Goal: Obtain resource: Obtain resource

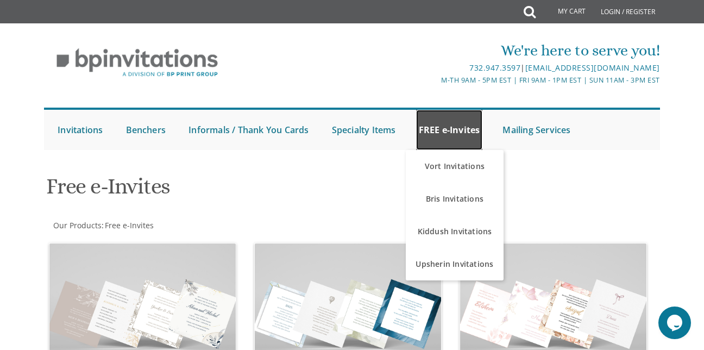
click at [431, 127] on link "FREE e-Invites" at bounding box center [449, 130] width 67 height 40
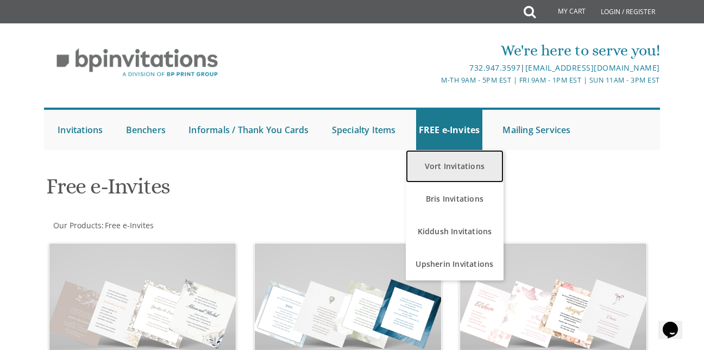
click at [449, 159] on link "Vort Invitations" at bounding box center [455, 166] width 98 height 33
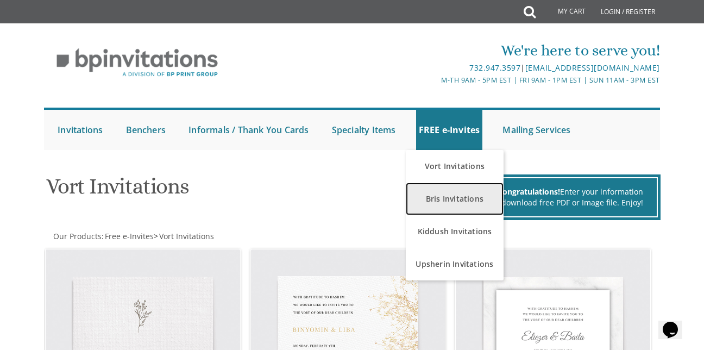
click at [460, 200] on link "Bris Invitations" at bounding box center [455, 198] width 98 height 33
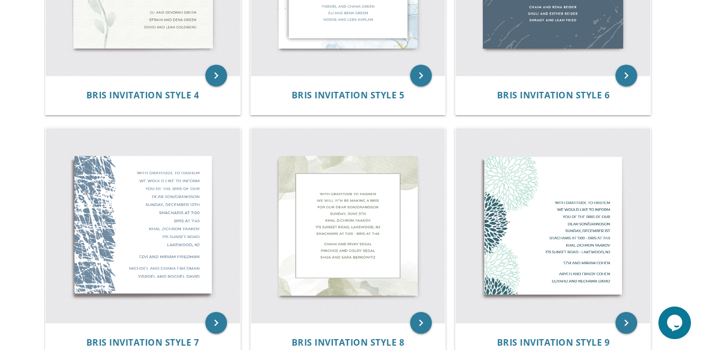
scroll to position [604, 0]
click at [162, 218] on img at bounding box center [143, 225] width 194 height 194
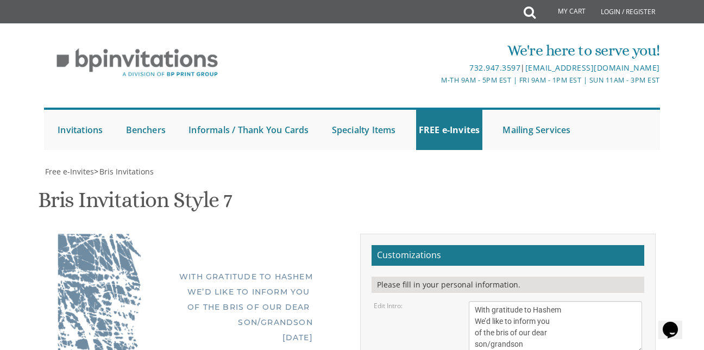
scroll to position [99, 0]
click at [526, 301] on textarea "With gratitude to Hashem We’d like to inform you of the bris of our dear son/gr…" at bounding box center [556, 327] width 174 height 52
type textarea "W"
click at [526, 301] on textarea "With gratitude to Hashem We’d like to inform you of the bris of our dear son/gr…" at bounding box center [556, 327] width 174 height 52
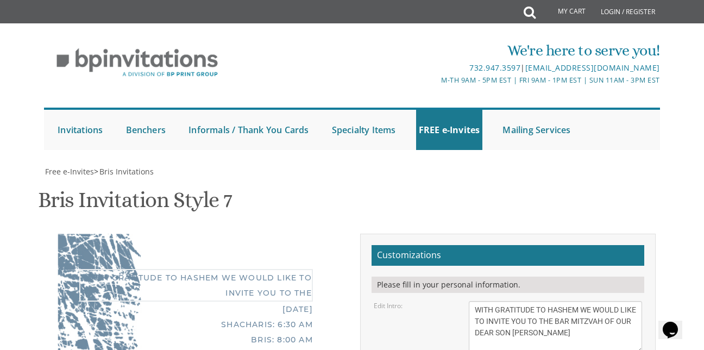
type textarea "WITH GRATITUDE TO HASHEM WE WOULD LIKE TO INVITE YOU TO THE BAR MITZVAH OF OUR …"
type textarea "S"
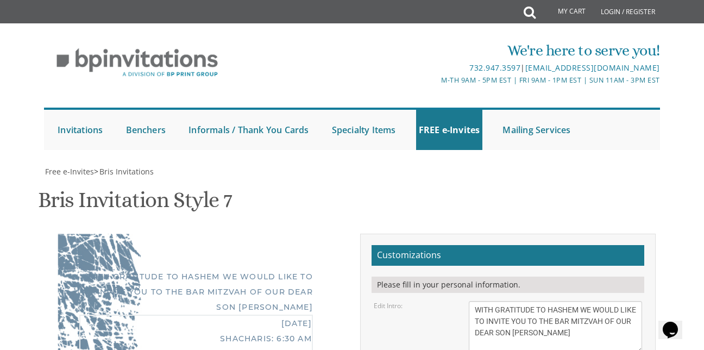
type textarea "PARSHAS SHOFTIM [DATE] TORAH UTEFILLAH 1861 [PERSON_NAME] RD SHACHARIS AT 8:30 …"
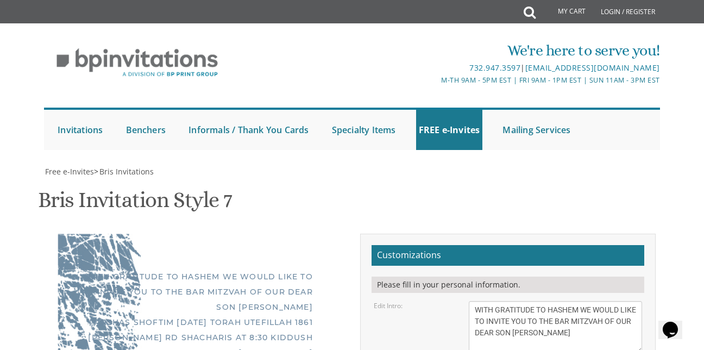
type textarea "T"
type textarea "MORDY AND [PERSON_NAME]"
type textarea "M"
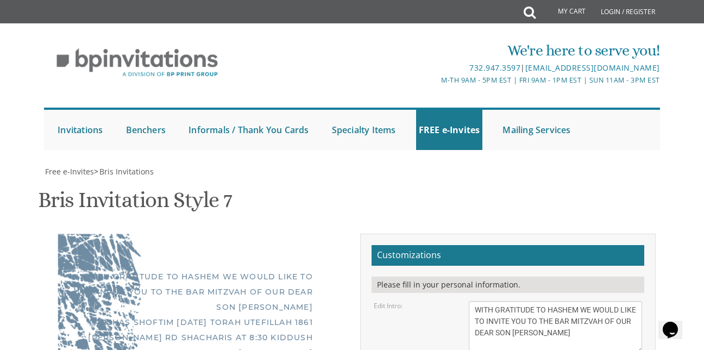
type textarea "Y"
type textarea "[PERSON_NAME] AND [PERSON_NAME] [PERSON_NAME] AND [PERSON_NAME]"
click at [474, 301] on textarea "With gratitude to Hashem We’d like to inform you of the bris of our dear son/gr…" at bounding box center [556, 327] width 174 height 52
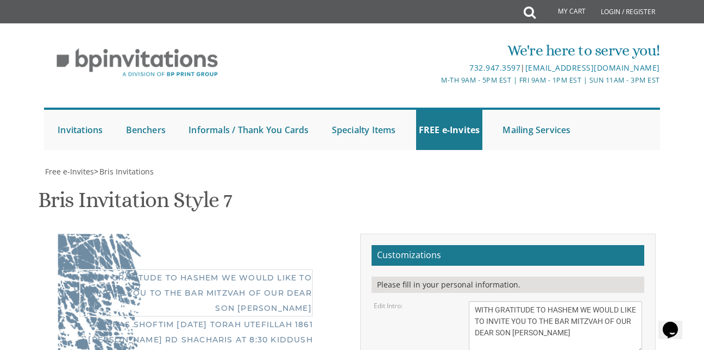
click at [471, 301] on textarea "With gratitude to Hashem We’d like to inform you of the bris of our dear son/gr…" at bounding box center [556, 327] width 174 height 52
click at [474, 301] on textarea "With gratitude to Hashem We’d like to inform you of the bris of our dear son/gr…" at bounding box center [556, 327] width 174 height 52
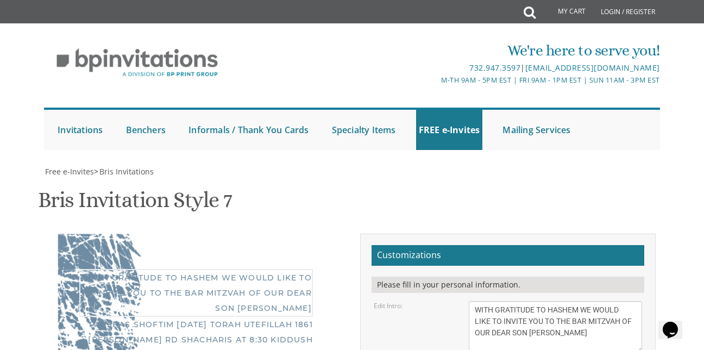
click at [470, 301] on textarea "With gratitude to Hashem We’d like to inform you of the bris of our dear son/gr…" at bounding box center [556, 327] width 174 height 52
click at [472, 301] on textarea "With gratitude to Hashem We’d like to inform you of the bris of our dear son/gr…" at bounding box center [556, 327] width 174 height 52
click at [473, 301] on textarea "With gratitude to Hashem We’d like to inform you of the bris of our dear son/gr…" at bounding box center [556, 327] width 174 height 52
click at [474, 301] on textarea "With gratitude to Hashem We’d like to inform you of the bris of our dear son/gr…" at bounding box center [556, 327] width 174 height 52
click at [487, 301] on textarea "With gratitude to Hashem We’d like to inform you of the bris of our dear son/gr…" at bounding box center [556, 327] width 174 height 52
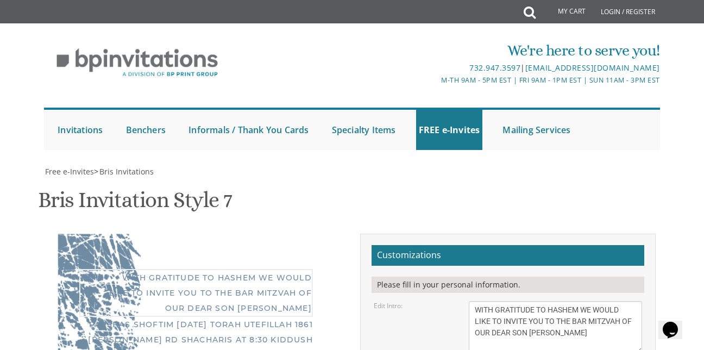
click at [487, 301] on textarea "With gratitude to Hashem We’d like to inform you of the bris of our dear son/gr…" at bounding box center [556, 327] width 174 height 52
click at [636, 301] on textarea "With gratitude to Hashem We’d like to inform you of the bris of our dear son/gr…" at bounding box center [556, 327] width 174 height 52
click at [531, 301] on textarea "With gratitude to Hashem We’d like to inform you of the bris of our dear son/gr…" at bounding box center [556, 327] width 174 height 52
click at [519, 301] on textarea "With gratitude to Hashem We’d like to inform you of the bris of our dear son/gr…" at bounding box center [556, 327] width 174 height 52
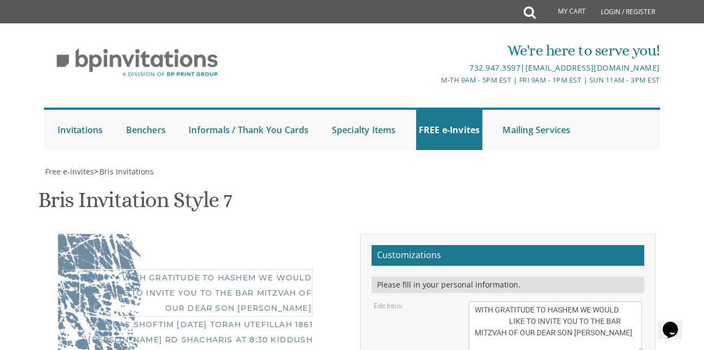
click at [475, 301] on textarea "With gratitude to Hashem We’d like to inform you of the bris of our dear son/gr…" at bounding box center [556, 327] width 174 height 52
click at [469, 301] on textarea "With gratitude to Hashem We’d like to inform you of the bris of our dear son/gr…" at bounding box center [556, 327] width 174 height 52
click at [477, 301] on textarea "With gratitude to Hashem We’d like to inform you of the bris of our dear son/gr…" at bounding box center [556, 327] width 174 height 52
click at [475, 301] on textarea "With gratitude to Hashem We’d like to inform you of the bris of our dear son/gr…" at bounding box center [556, 327] width 174 height 52
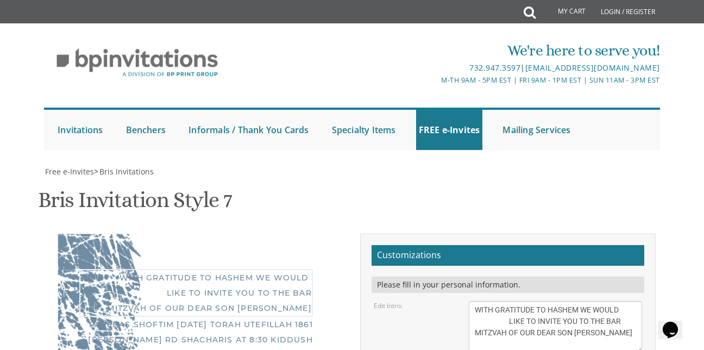
click at [630, 301] on textarea "With gratitude to Hashem We’d like to inform you of the bris of our dear son/gr…" at bounding box center [556, 327] width 174 height 52
drag, startPoint x: 482, startPoint y: 110, endPoint x: 488, endPoint y: 107, distance: 6.8
click at [484, 301] on textarea "With gratitude to Hashem We’d like to inform you of the bris of our dear son/gr…" at bounding box center [556, 327] width 174 height 52
click at [488, 301] on textarea "With gratitude to Hashem We’d like to inform you of the bris of our dear son/gr…" at bounding box center [556, 327] width 174 height 52
click at [606, 301] on textarea "With gratitude to Hashem We’d like to inform you of the bris of our dear son/gr…" at bounding box center [556, 327] width 174 height 52
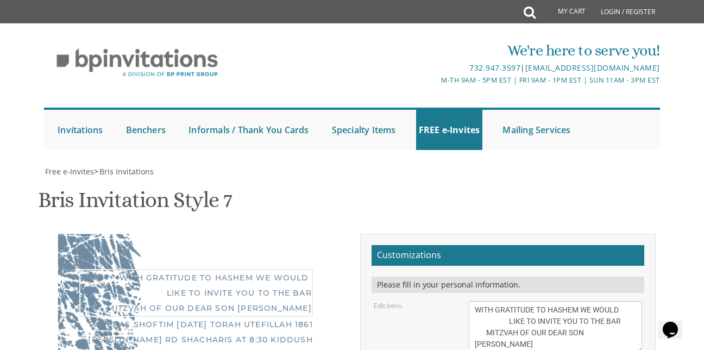
drag, startPoint x: 483, startPoint y: 102, endPoint x: 489, endPoint y: 104, distance: 5.8
click at [489, 301] on textarea "With gratitude to Hashem We’d like to inform you of the bris of our dear son/gr…" at bounding box center [556, 327] width 174 height 52
click at [491, 301] on textarea "With gratitude to Hashem We’d like to inform you of the bris of our dear son/gr…" at bounding box center [556, 327] width 174 height 52
click at [473, 301] on textarea "With gratitude to Hashem We’d like to inform you of the bris of our dear son/gr…" at bounding box center [556, 327] width 174 height 52
click at [474, 301] on textarea "With gratitude to Hashem We’d like to inform you of the bris of our dear son/gr…" at bounding box center [556, 327] width 174 height 52
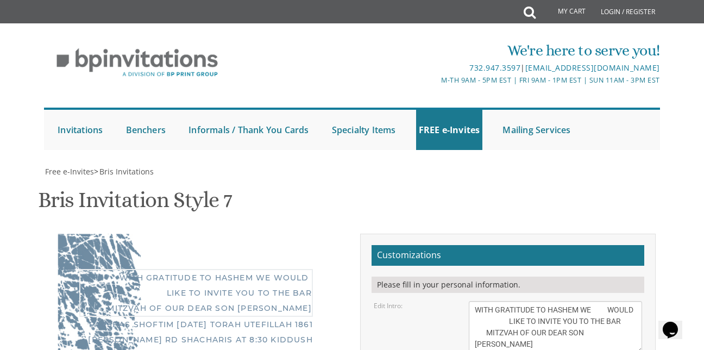
click at [473, 301] on textarea "With gratitude to Hashem We’d like to inform you of the bris of our dear son/gr…" at bounding box center [556, 327] width 174 height 52
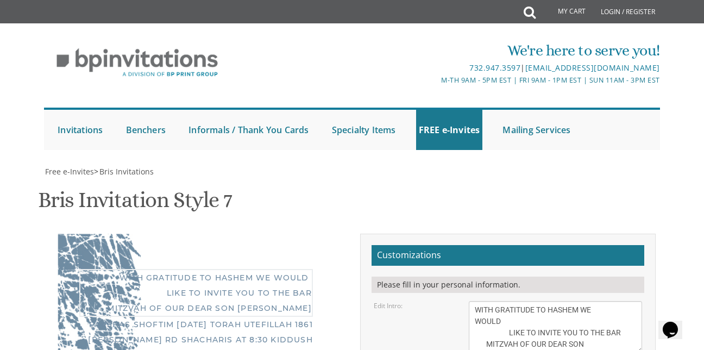
click at [477, 301] on textarea "With gratitude to Hashem We’d like to inform you of the bris of our dear son/gr…" at bounding box center [556, 327] width 174 height 52
click at [587, 301] on textarea "With gratitude to Hashem We’d like to inform you of the bris of our dear son/gr…" at bounding box center [556, 327] width 174 height 52
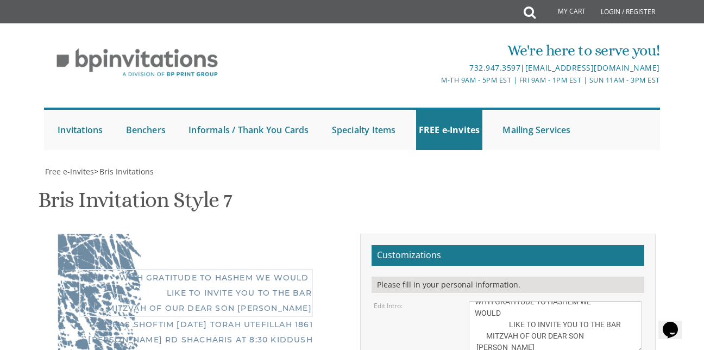
type textarea "WITH GRATITUDE TO HASHEM WE WOULD LIKE TO INVITE YOU TO THE BAR MITZVAH OF OUR …"
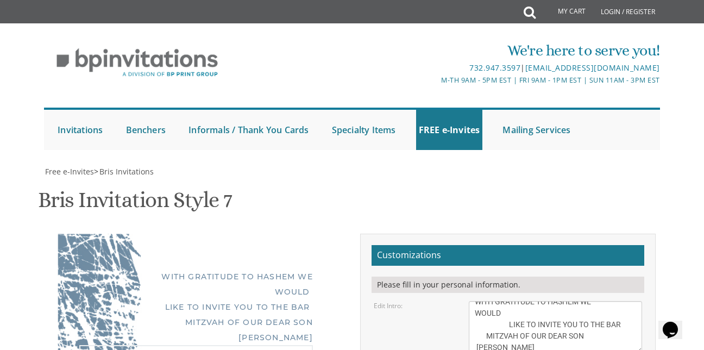
drag, startPoint x: 531, startPoint y: 79, endPoint x: 552, endPoint y: 142, distance: 65.8
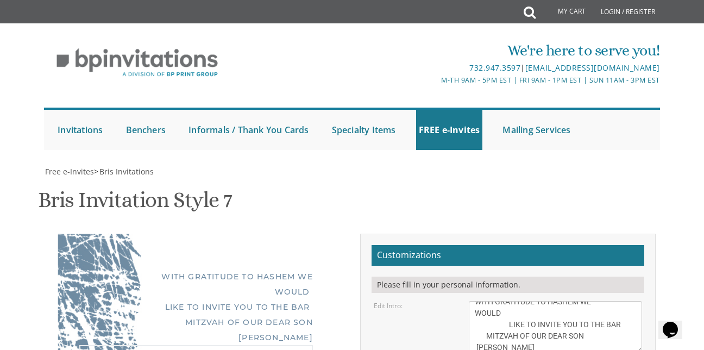
type textarea "PARSHAS SHOFTIM [DATE] TORAH UTEFILLAH 1861 [PERSON_NAME] RD SHACHARIS AT 8:30 …"
click at [514, 301] on textarea "With gratitude to Hashem We’d like to inform you of the bris of our dear son/gr…" at bounding box center [556, 327] width 174 height 52
click at [545, 301] on textarea "With gratitude to Hashem We’d like to inform you of the bris of our dear son/gr…" at bounding box center [556, 327] width 174 height 52
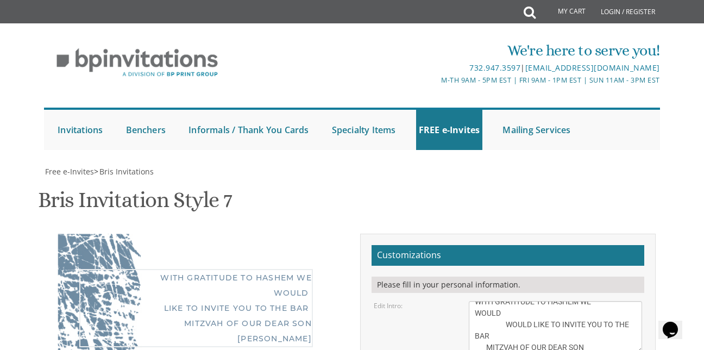
click at [474, 301] on textarea "With gratitude to Hashem We’d like to inform you of the bris of our dear son/gr…" at bounding box center [556, 327] width 174 height 52
click at [621, 301] on textarea "With gratitude to Hashem We’d like to inform you of the bris of our dear son/gr…" at bounding box center [556, 327] width 174 height 52
click at [504, 301] on textarea "With gratitude to Hashem We’d like to inform you of the bris of our dear son/gr…" at bounding box center [556, 327] width 174 height 52
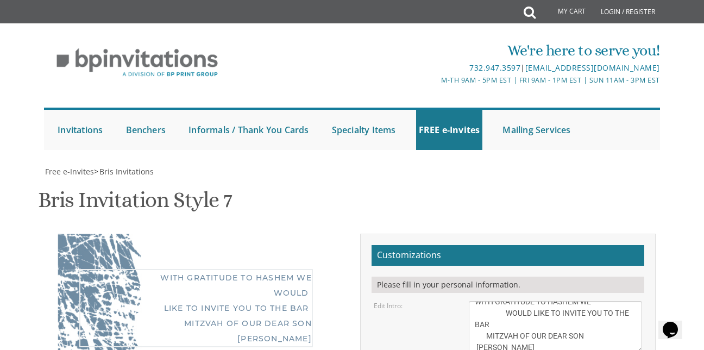
scroll to position [3, 0]
click at [511, 301] on textarea "With gratitude to Hashem We’d like to inform you of the bris of our dear son/gr…" at bounding box center [556, 327] width 174 height 52
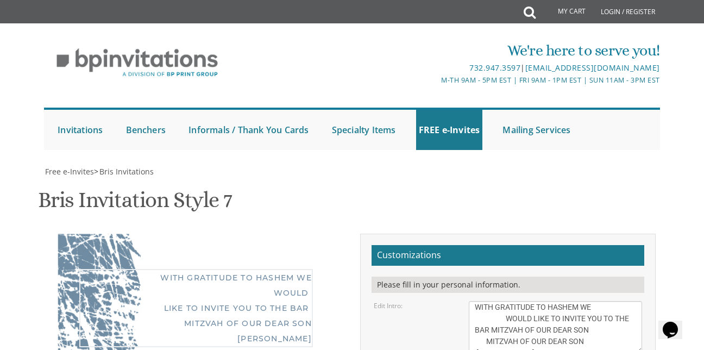
click at [593, 301] on textarea "With gratitude to Hashem We’d like to inform you of the bris of our dear son/gr…" at bounding box center [556, 327] width 174 height 52
click at [497, 301] on textarea "With gratitude to Hashem We’d like to inform you of the bris of our dear son/gr…" at bounding box center [556, 327] width 174 height 52
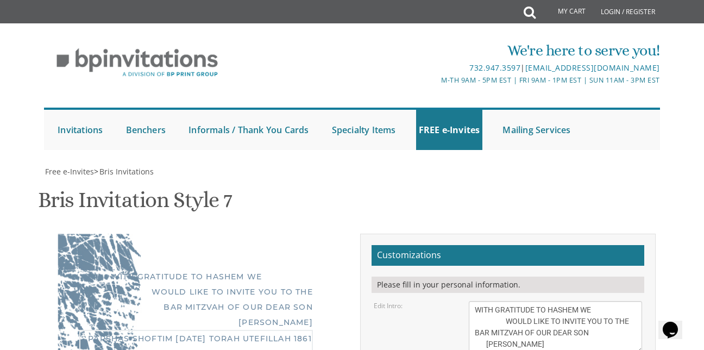
click at [502, 301] on textarea "With gratitude to Hashem We’d like to inform you of the bris of our dear son/gr…" at bounding box center [556, 327] width 174 height 52
click at [500, 301] on textarea "With gratitude to Hashem We’d like to inform you of the bris of our dear son/gr…" at bounding box center [556, 327] width 174 height 52
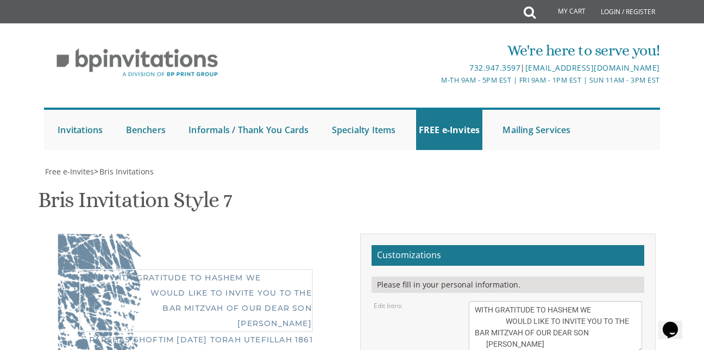
click at [474, 301] on textarea "With gratitude to Hashem We’d like to inform you of the bris of our dear son/gr…" at bounding box center [556, 327] width 174 height 52
click at [484, 301] on textarea "With gratitude to Hashem We’d like to inform you of the bris of our dear son/gr…" at bounding box center [556, 327] width 174 height 52
click at [473, 301] on textarea "With gratitude to Hashem We’d like to inform you of the bris of our dear son/gr…" at bounding box center [556, 327] width 174 height 52
click at [474, 301] on textarea "With gratitude to Hashem We’d like to inform you of the bris of our dear son/gr…" at bounding box center [556, 327] width 174 height 52
click at [627, 301] on textarea "With gratitude to Hashem We’d like to inform you of the bris of our dear son/gr…" at bounding box center [556, 327] width 174 height 52
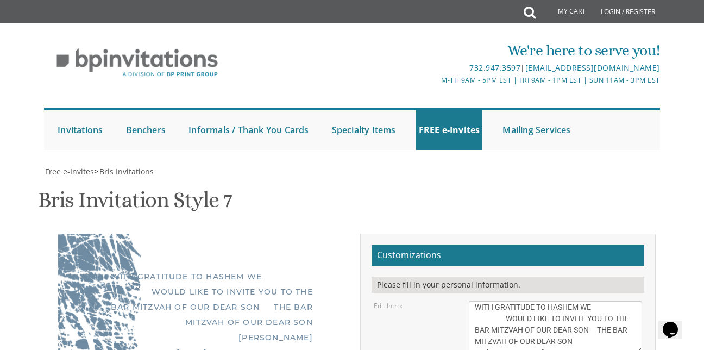
click at [509, 301] on textarea "With gratitude to Hashem We’d like to inform you of the bris of our dear son/gr…" at bounding box center [556, 327] width 174 height 52
click at [510, 301] on textarea "With gratitude to Hashem We’d like to inform you of the bris of our dear son/gr…" at bounding box center [556, 327] width 174 height 52
click at [512, 301] on textarea "With gratitude to Hashem We’d like to inform you of the bris of our dear son/gr…" at bounding box center [556, 327] width 174 height 52
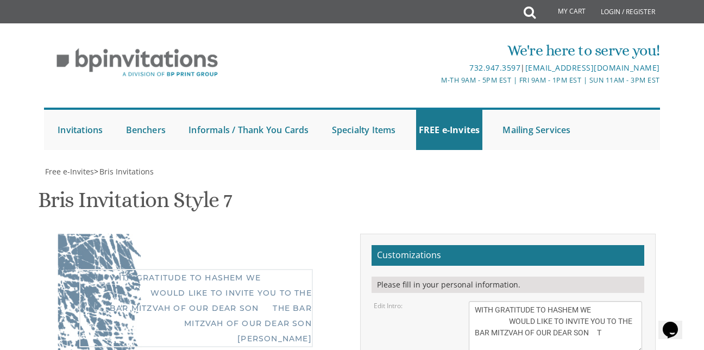
click at [512, 301] on textarea "With gratitude to Hashem We’d like to inform you of the bris of our dear son/gr…" at bounding box center [556, 327] width 174 height 52
click at [517, 301] on textarea "With gratitude to Hashem We’d like to inform you of the bris of our dear son/gr…" at bounding box center [556, 327] width 174 height 52
click at [471, 301] on textarea "With gratitude to Hashem We’d like to inform you of the bris of our dear son/gr…" at bounding box center [556, 327] width 174 height 52
click at [630, 301] on textarea "With gratitude to Hashem We’d like to inform you of the bris of our dear son/gr…" at bounding box center [556, 327] width 174 height 52
click at [475, 301] on textarea "With gratitude to Hashem We’d like to inform you of the bris of our dear son/gr…" at bounding box center [556, 327] width 174 height 52
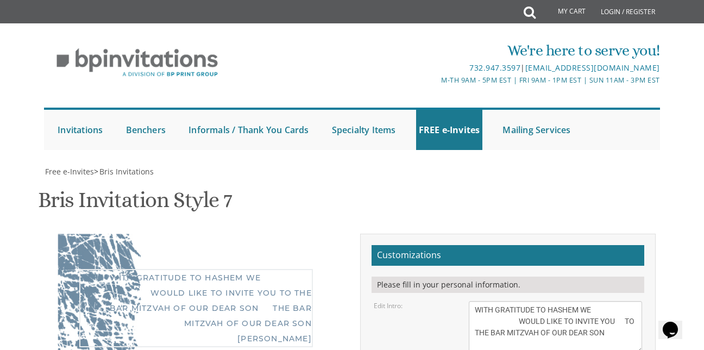
click at [472, 301] on textarea "With gratitude to Hashem We’d like to inform you of the bris of our dear son/gr…" at bounding box center [556, 327] width 174 height 52
click at [629, 301] on textarea "With gratitude to Hashem We’d like to inform you of the bris of our dear son/gr…" at bounding box center [556, 327] width 174 height 52
click at [638, 301] on textarea "With gratitude to Hashem We’d like to inform you of the bris of our dear son/gr…" at bounding box center [556, 327] width 174 height 52
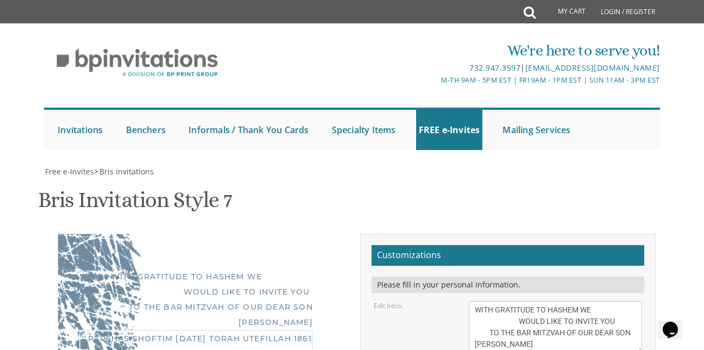
click at [517, 301] on textarea "With gratitude to Hashem We’d like to inform you of the bris of our dear son/gr…" at bounding box center [556, 327] width 174 height 52
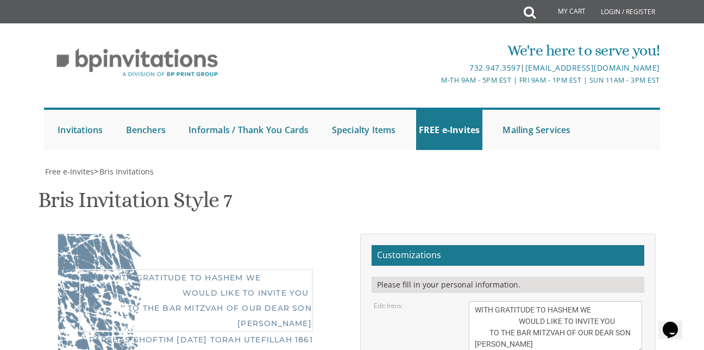
click at [517, 301] on textarea "With gratitude to Hashem We’d like to inform you of the bris of our dear son/gr…" at bounding box center [556, 327] width 174 height 52
click at [475, 301] on textarea "With gratitude to Hashem We’d like to inform you of the bris of our dear son/gr…" at bounding box center [556, 327] width 174 height 52
click at [472, 301] on textarea "With gratitude to Hashem We’d like to inform you of the bris of our dear son/gr…" at bounding box center [556, 327] width 174 height 52
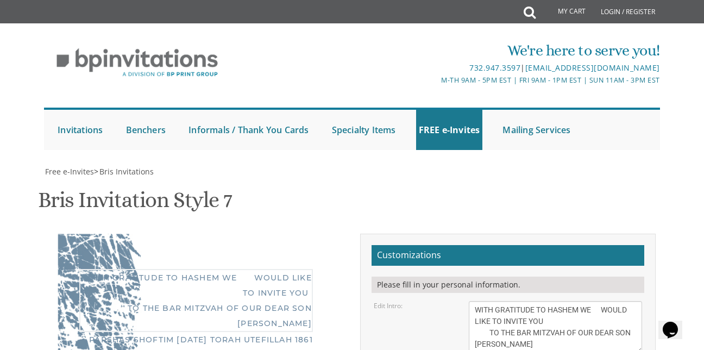
click at [598, 301] on textarea "With gratitude to Hashem We’d like to inform you of the bris of our dear son/gr…" at bounding box center [556, 327] width 174 height 52
click at [588, 301] on textarea "With gratitude to Hashem We’d like to inform you of the bris of our dear son/gr…" at bounding box center [556, 327] width 174 height 52
click at [595, 301] on textarea "With gratitude to Hashem We’d like to inform you of the bris of our dear son/gr…" at bounding box center [556, 327] width 174 height 52
click at [549, 301] on textarea "With gratitude to Hashem We’d like to inform you of the bris of our dear son/gr…" at bounding box center [556, 327] width 174 height 52
click at [547, 301] on textarea "With gratitude to Hashem We’d like to inform you of the bris of our dear son/gr…" at bounding box center [556, 327] width 174 height 52
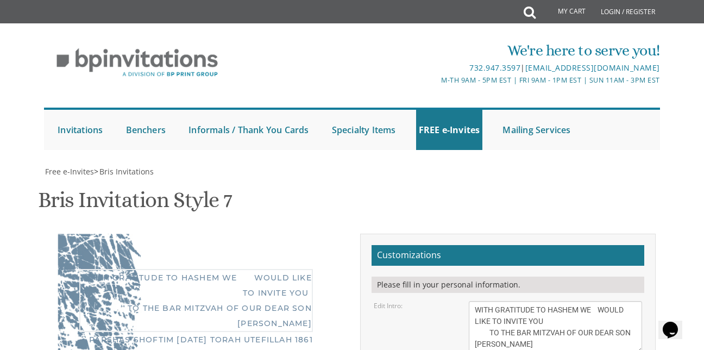
click at [476, 301] on textarea "With gratitude to Hashem We’d like to inform you of the bris of our dear son/gr…" at bounding box center [556, 327] width 174 height 52
click at [474, 301] on textarea "With gratitude to Hashem We’d like to inform you of the bris of our dear son/gr…" at bounding box center [556, 327] width 174 height 52
click at [484, 301] on textarea "With gratitude to Hashem We’d like to inform you of the bris of our dear son/gr…" at bounding box center [556, 327] width 174 height 52
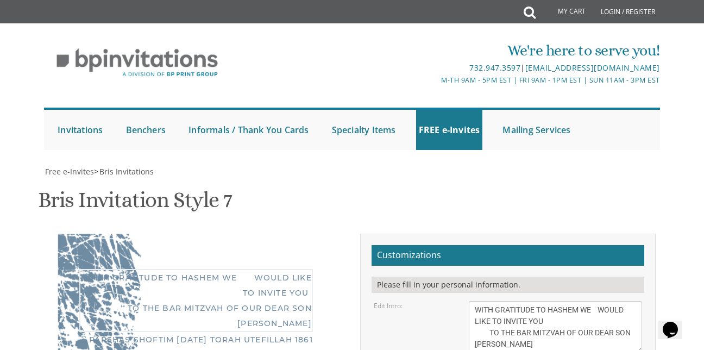
click at [626, 301] on textarea "With gratitude to Hashem We’d like to inform you of the bris of our dear son/gr…" at bounding box center [556, 327] width 174 height 52
click at [519, 301] on textarea "With gratitude to Hashem We’d like to inform you of the bris of our dear son/gr…" at bounding box center [556, 327] width 174 height 52
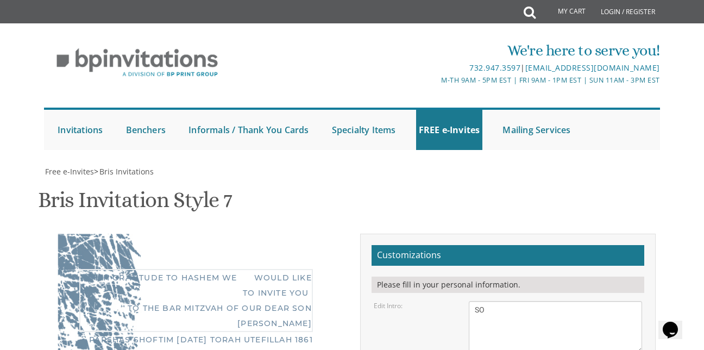
type textarea "S"
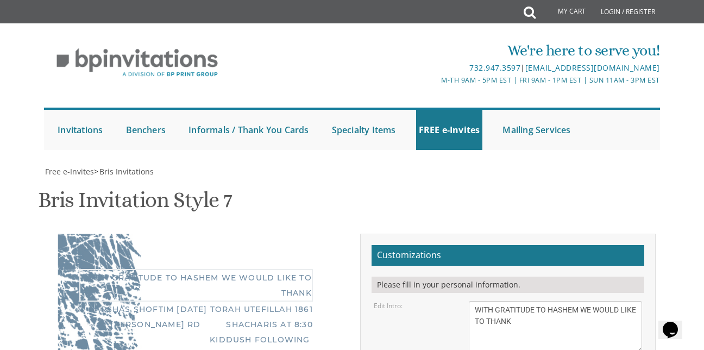
click at [515, 301] on textarea "With gratitude to Hashem We’d like to inform you of the bris of our dear son/gr…" at bounding box center [556, 327] width 174 height 52
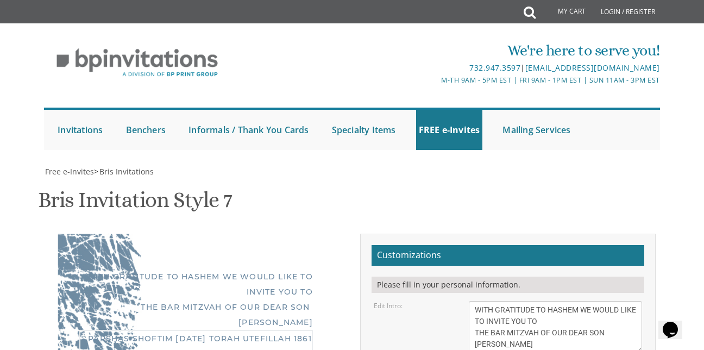
click at [473, 301] on textarea "With gratitude to Hashem We’d like to inform you of the bris of our dear son/gr…" at bounding box center [556, 327] width 174 height 52
click at [482, 301] on textarea "With gratitude to Hashem We’d like to inform you of the bris of our dear son/gr…" at bounding box center [556, 327] width 174 height 52
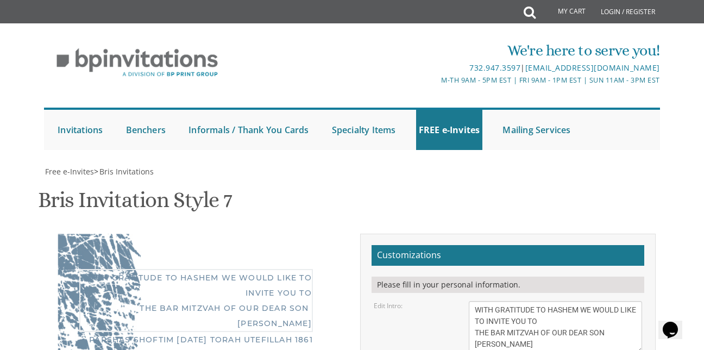
click at [494, 301] on textarea "With gratitude to Hashem We’d like to inform you of the bris of our dear son/gr…" at bounding box center [556, 327] width 174 height 52
click at [486, 301] on textarea "With gratitude to Hashem We’d like to inform you of the bris of our dear son/gr…" at bounding box center [556, 327] width 174 height 52
click at [499, 301] on textarea "With gratitude to Hashem We’d like to inform you of the bris of our dear son/gr…" at bounding box center [556, 327] width 174 height 52
type textarea "WITH GRATITUDE TO HASHEM WE WOULD LIKE TO INVITE YOU TO THE BAR MITZVAH OF OUR …"
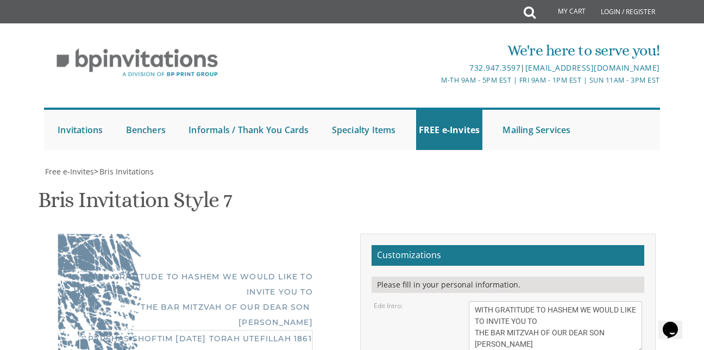
drag, startPoint x: 598, startPoint y: 280, endPoint x: 583, endPoint y: 276, distance: 15.1
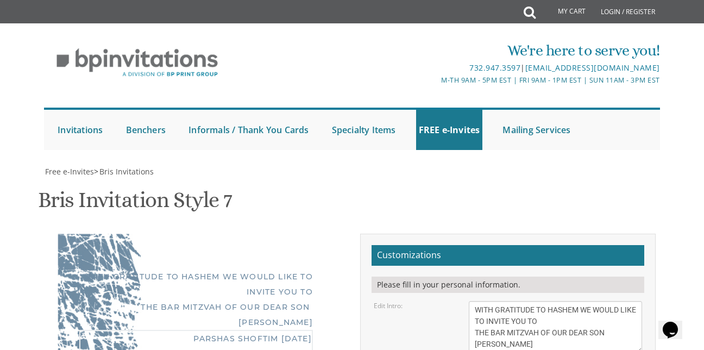
scroll to position [158, 0]
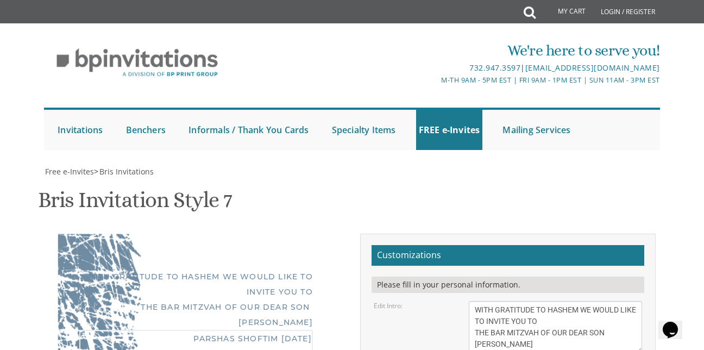
scroll to position [0, 0]
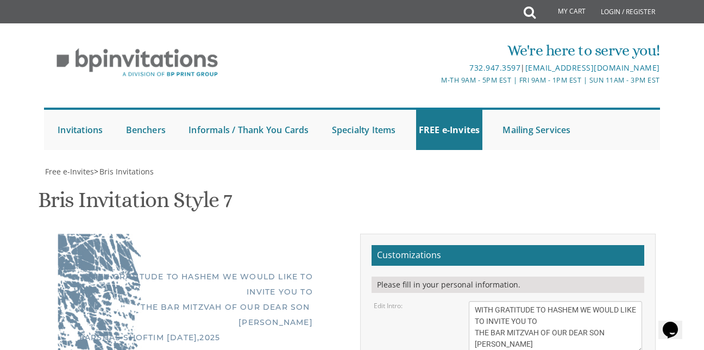
type textarea "PARSHAS SHOFTIM [DATE],2025 TORAH UTEFILLAH 1861 [PERSON_NAME] [PERSON_NAME] HT…"
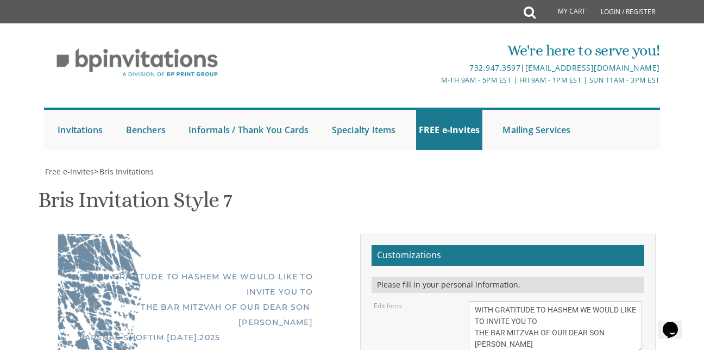
click at [606, 301] on textarea "With gratitude to Hashem We’d like to inform you of the bris of our dear son/gr…" at bounding box center [556, 327] width 174 height 52
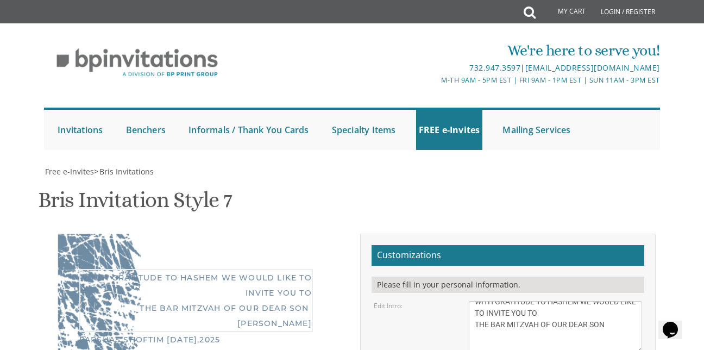
click at [608, 301] on textarea "With gratitude to Hashem We’d like to inform you of the bris of our dear son/gr…" at bounding box center [556, 327] width 174 height 52
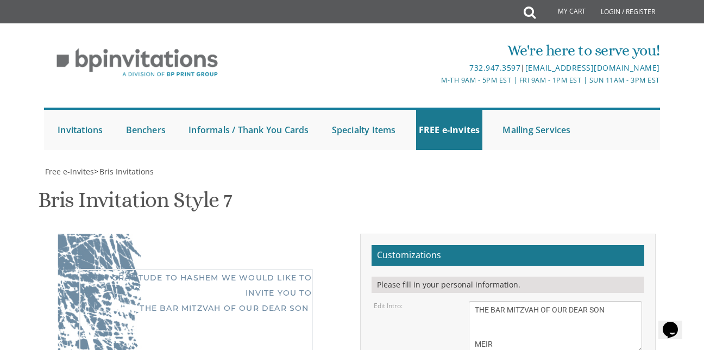
scroll to position [34, 0]
click at [474, 301] on textarea "With gratitude to Hashem We’d like to inform you of the bris of our dear son/gr…" at bounding box center [556, 327] width 174 height 52
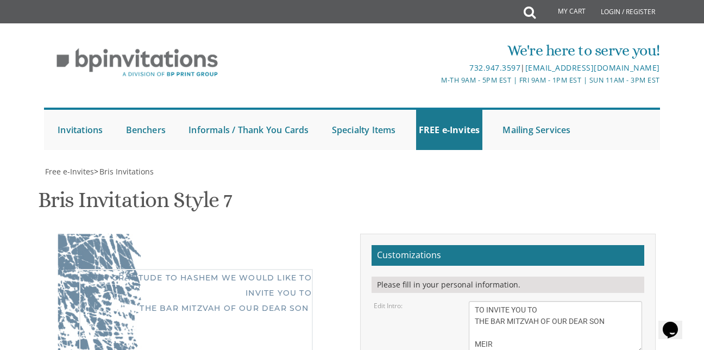
click at [470, 301] on textarea "With gratitude to Hashem We’d like to inform you of the bris of our dear son/gr…" at bounding box center [556, 327] width 174 height 52
click at [508, 301] on textarea "With gratitude to Hashem We’d like to inform you of the bris of our dear son/gr…" at bounding box center [556, 327] width 174 height 52
click at [472, 301] on textarea "With gratitude to Hashem We’d like to inform you of the bris of our dear son/gr…" at bounding box center [556, 327] width 174 height 52
click at [603, 301] on textarea "With gratitude to Hashem We’d like to inform you of the bris of our dear son/gr…" at bounding box center [556, 327] width 174 height 52
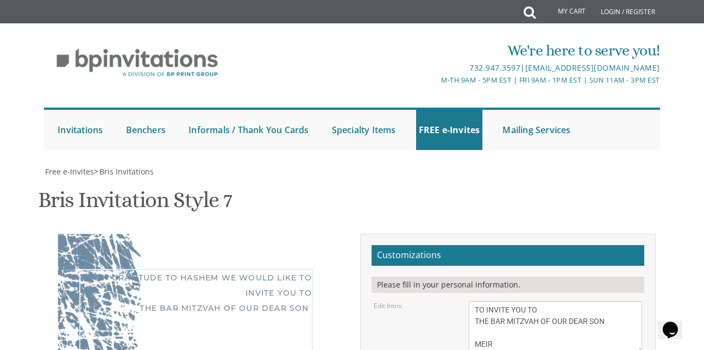
scroll to position [23, 0]
click at [470, 301] on textarea "With gratitude to Hashem We’d like to inform you of the bris of our dear son/gr…" at bounding box center [556, 327] width 174 height 52
click at [605, 301] on textarea "With gratitude to Hashem We’d like to inform you of the bris of our dear son/gr…" at bounding box center [556, 327] width 174 height 52
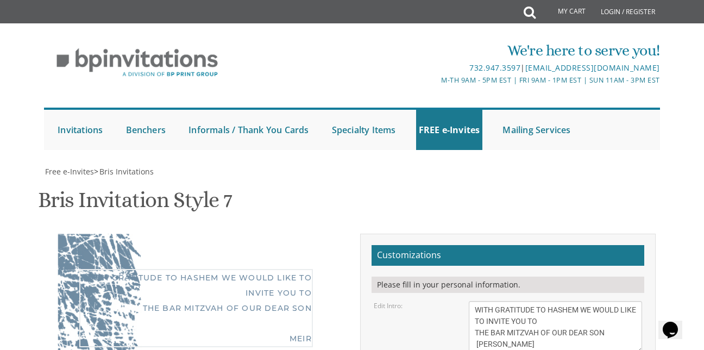
click at [605, 301] on textarea "With gratitude to Hashem We’d like to inform you of the bris of our dear son/gr…" at bounding box center [556, 327] width 174 height 52
click at [602, 301] on textarea "With gratitude to Hashem We’d like to inform you of the bris of our dear son/gr…" at bounding box center [556, 327] width 174 height 52
click at [505, 301] on textarea "With gratitude to Hashem We’d like to inform you of the bris of our dear son/gr…" at bounding box center [556, 327] width 174 height 52
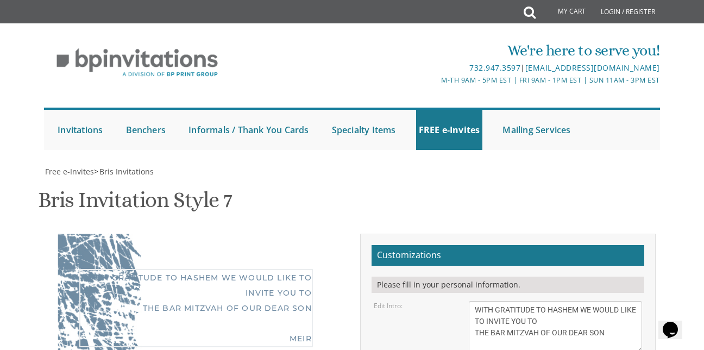
scroll to position [8, 0]
click at [608, 301] on textarea "With gratitude to Hashem We’d like to inform you of the bris of our dear son/gr…" at bounding box center [556, 327] width 174 height 52
type textarea "WITH GRATITUDE TO HASHEM WE WOULD LIKE TO INVITE YOU TO THE BAR MITZVAH OF OUR …"
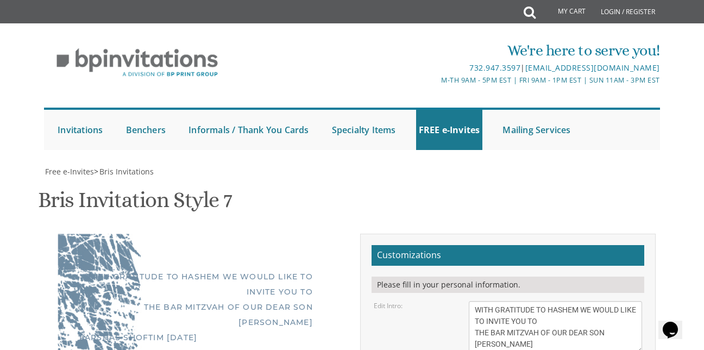
type textarea "PARSHAS SHOFTIM [DATE] TORAH UTEFILLAH 1861 [PERSON_NAME] [PERSON_NAME] HTS, OH…"
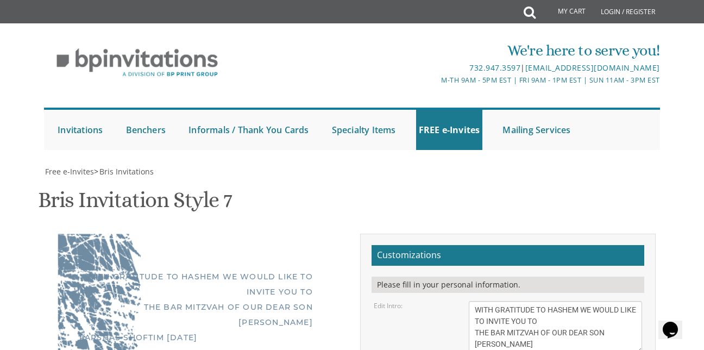
type input "[EMAIL_ADDRESS][DOMAIN_NAME]"
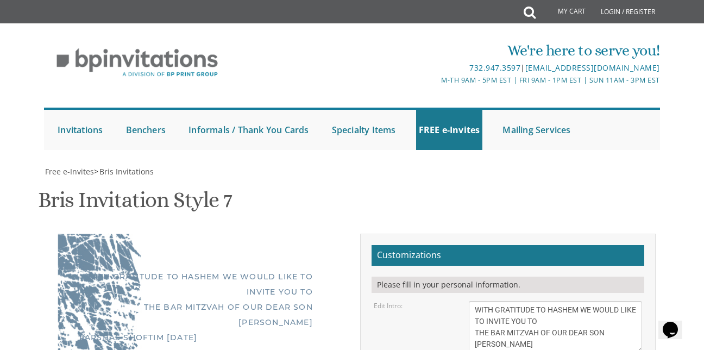
click at [421, 301] on div "Edit Intro: With gratitude to [PERSON_NAME] We’d like to inform you of the bris…" at bounding box center [508, 327] width 285 height 52
type textarea "PARSHAS SHOFTIM [DATE] TORAH UTEFILLAH 1861 [PERSON_NAME] [PERSON_NAME] HTS, OH…"
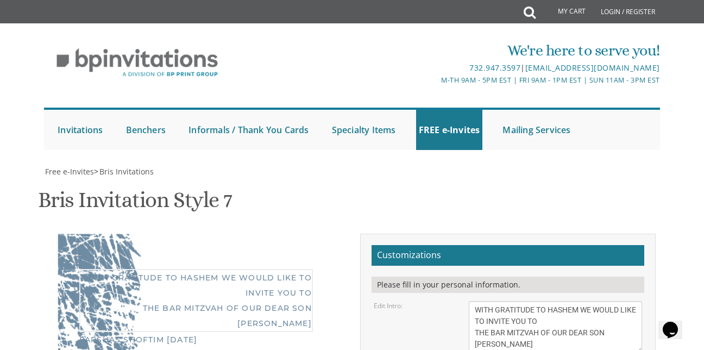
scroll to position [289, 0]
click at [512, 301] on textarea "With gratitude to Hashem We’d like to inform you of the bris of our dear son/gr…" at bounding box center [556, 327] width 174 height 52
type textarea "WITH GRATITUDE TO HASHEM WE WOULD LIKE TO INVITE YOU TO THE BAR MITZVAH OF OUR …"
